Goal: Information Seeking & Learning: Learn about a topic

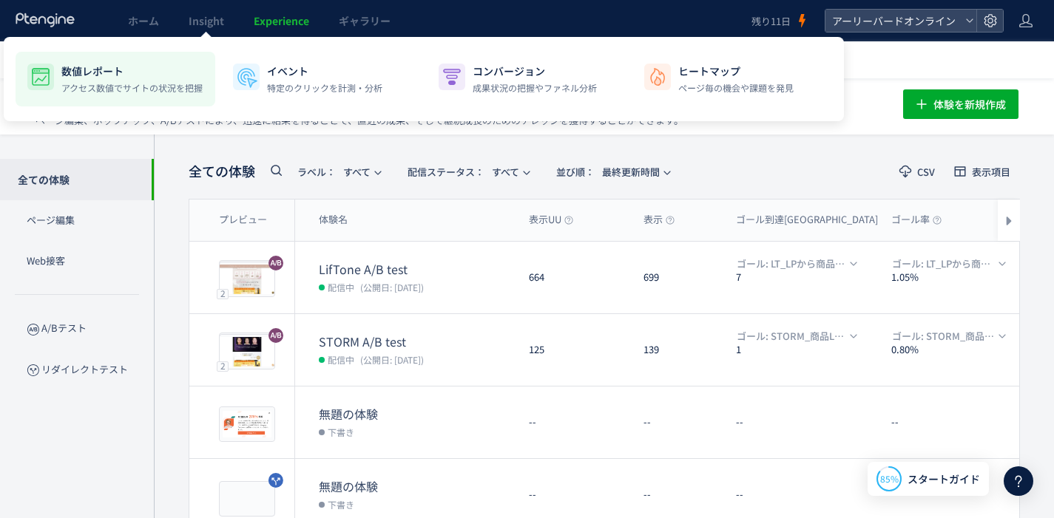
click at [143, 74] on p "数値レポート" at bounding box center [131, 71] width 141 height 15
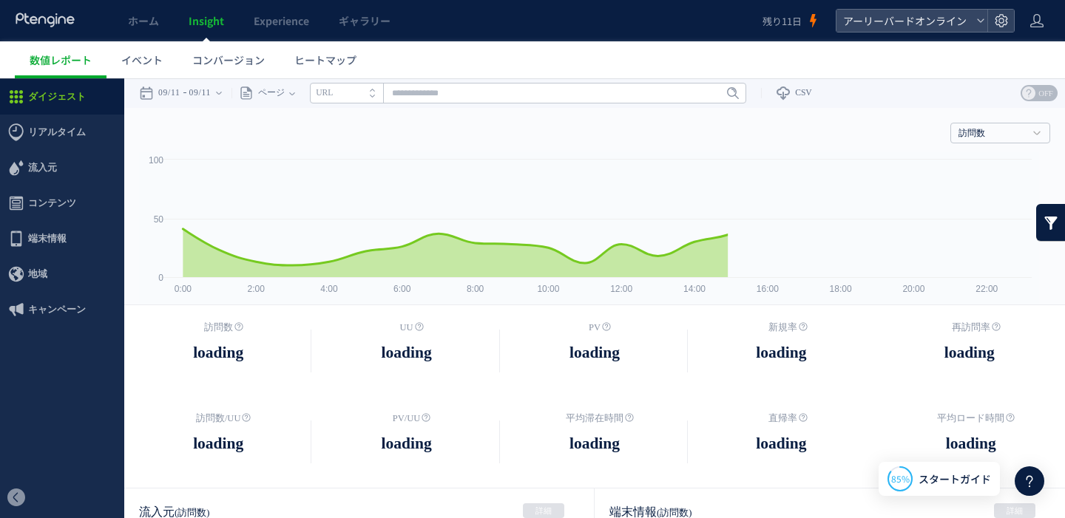
click at [66, 302] on span "キャンペーン" at bounding box center [57, 309] width 58 height 35
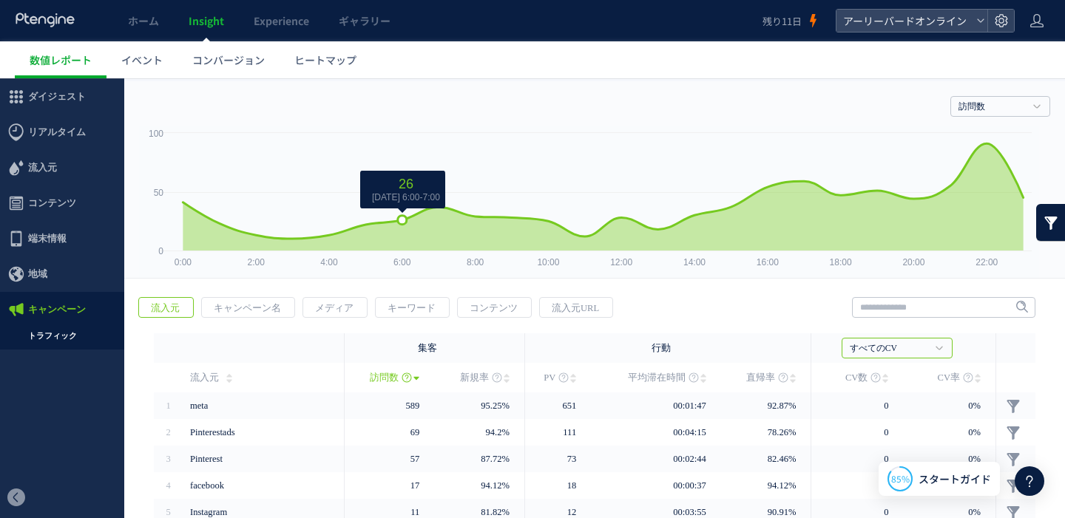
scroll to position [151, 0]
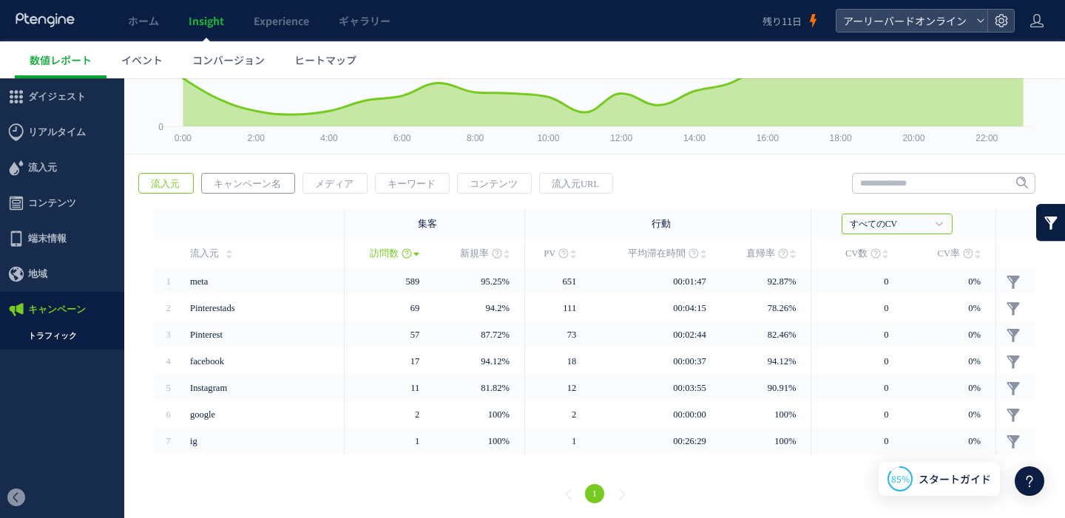
click at [267, 181] on span "キャンペーン名" at bounding box center [247, 184] width 91 height 21
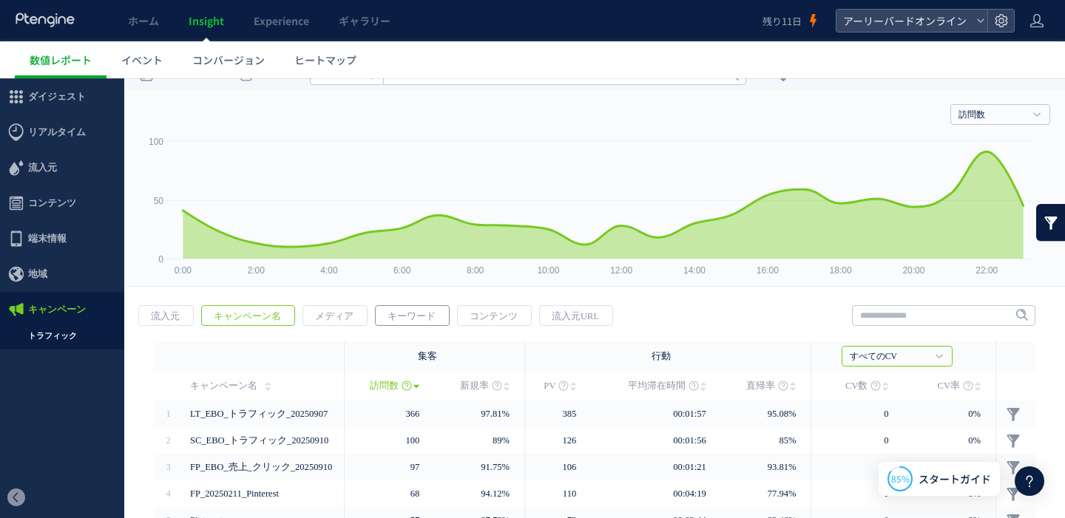
scroll to position [27, 0]
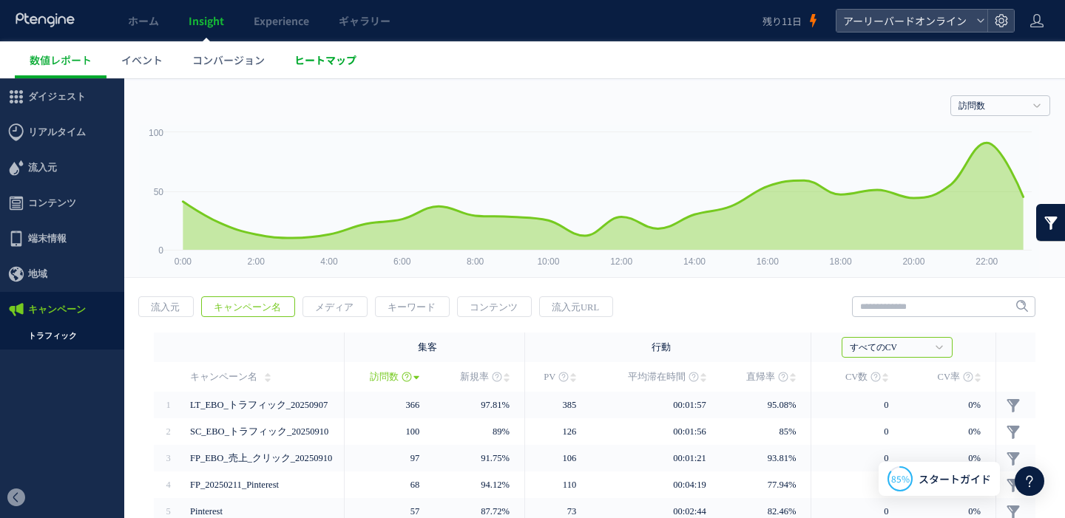
click at [328, 56] on span "ヒートマップ" at bounding box center [325, 59] width 62 height 15
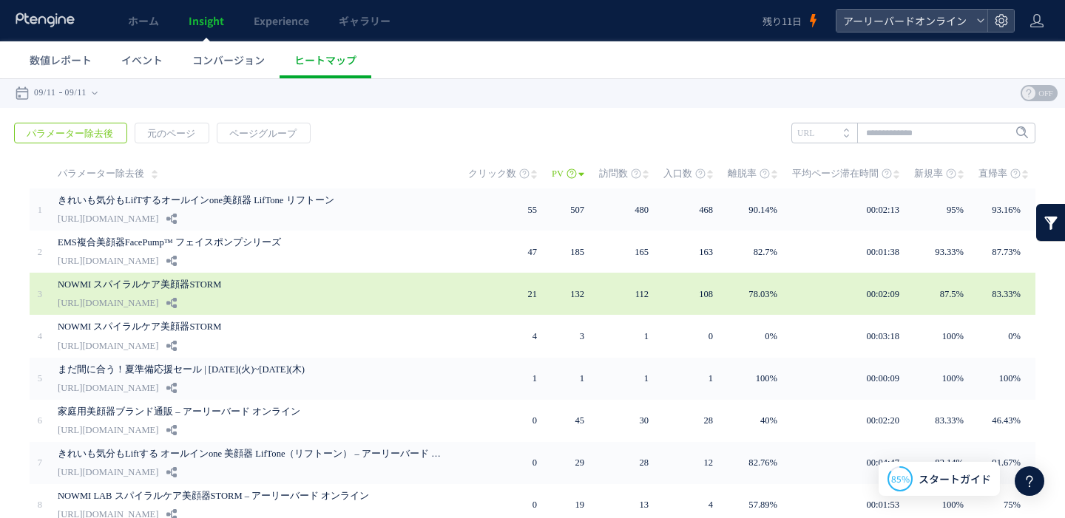
click at [158, 294] on link "[URL][DOMAIN_NAME]" at bounding box center [108, 303] width 101 height 18
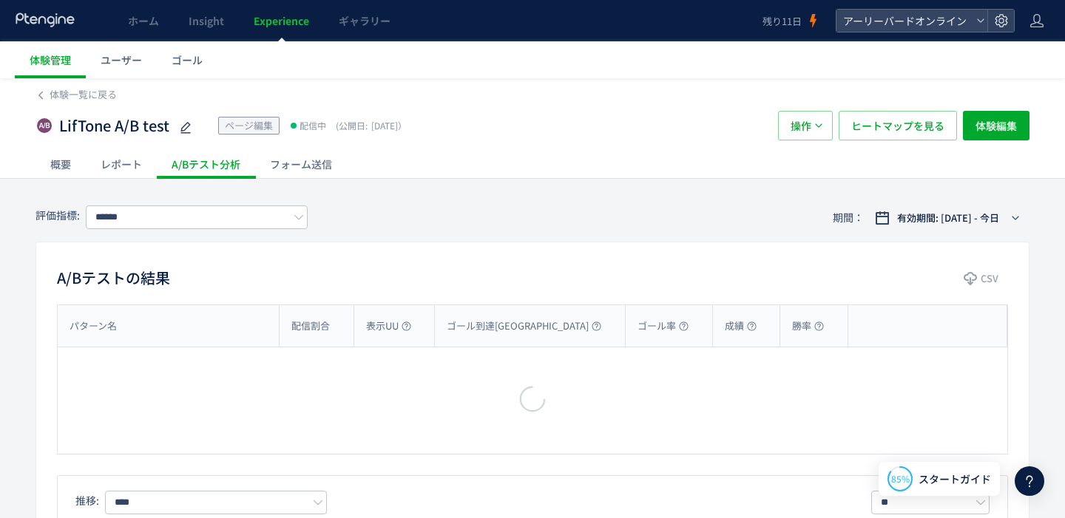
type input "**********"
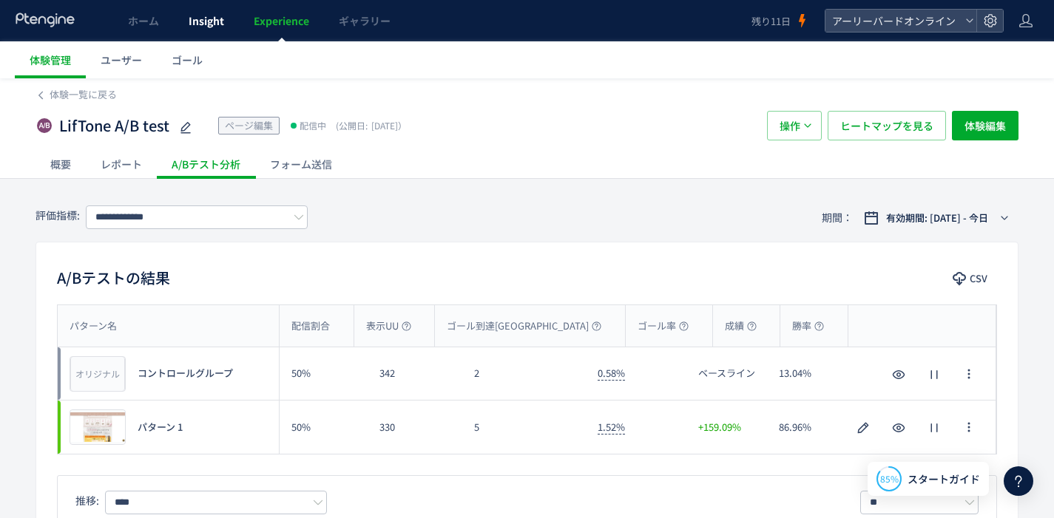
click at [223, 24] on link "Insight" at bounding box center [206, 20] width 65 height 41
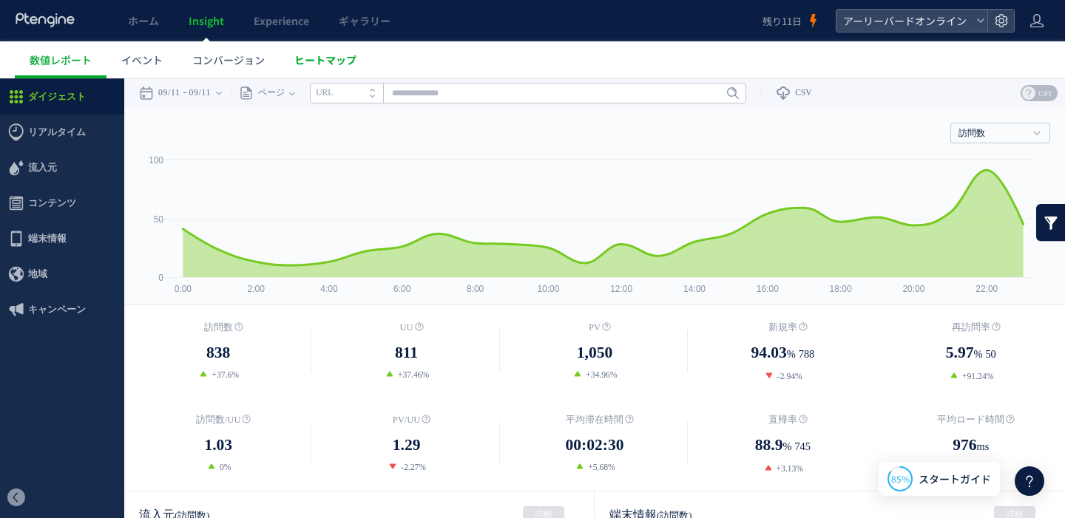
click at [347, 59] on span "ヒートマップ" at bounding box center [325, 59] width 62 height 15
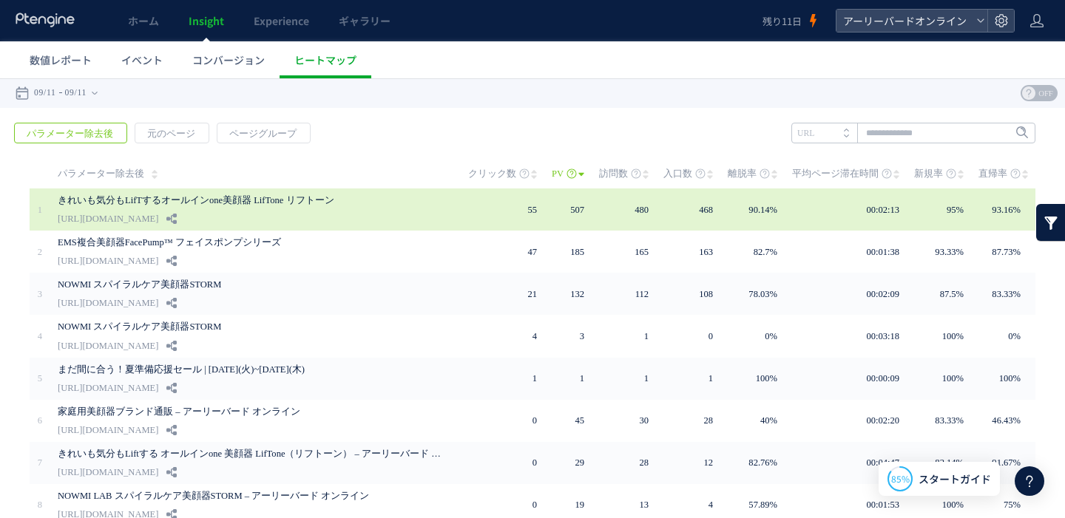
click at [284, 200] on link "きれいも気分もLifTするオールインone美顔器 LifTone リフトーン" at bounding box center [250, 200] width 384 height 18
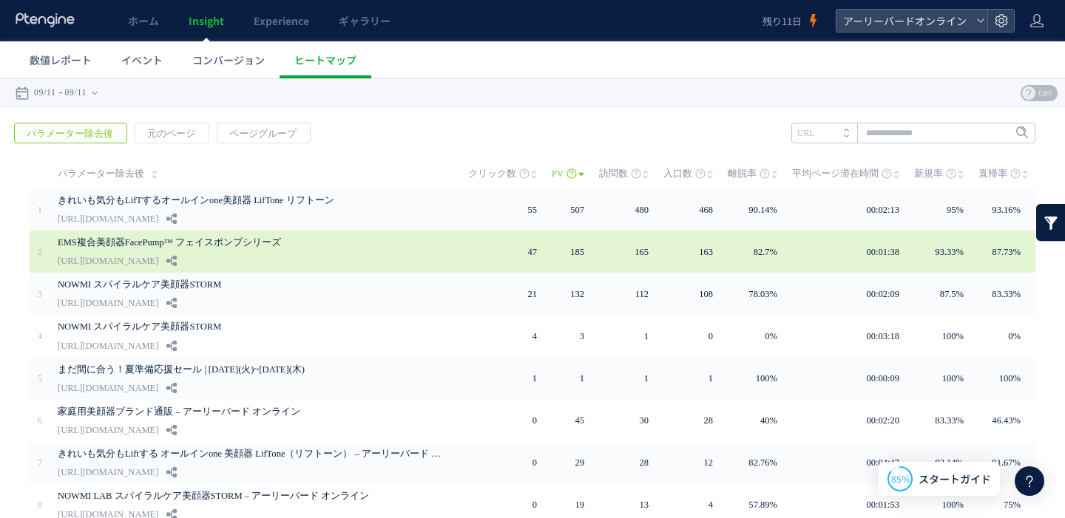
click at [219, 244] on link "EMS複合美顔器FacePump™ フェイスポンプシリーズ" at bounding box center [250, 243] width 384 height 18
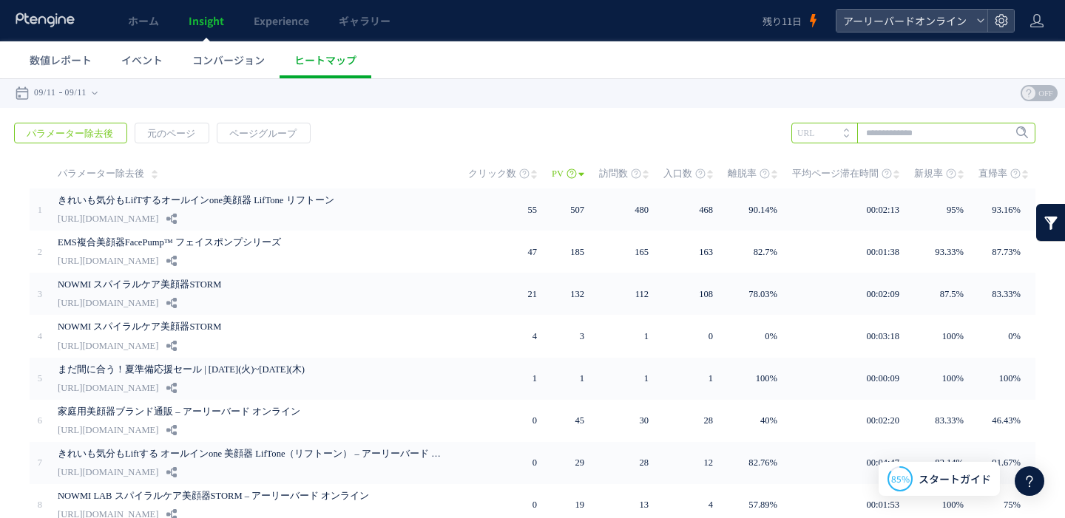
click at [905, 132] on input "text" at bounding box center [913, 133] width 244 height 21
click at [818, 161] on li "rocklean" at bounding box center [912, 163] width 235 height 19
type input "********"
click at [1008, 132] on span "Enter" at bounding box center [1017, 133] width 19 height 16
